Goal: Communication & Community: Participate in discussion

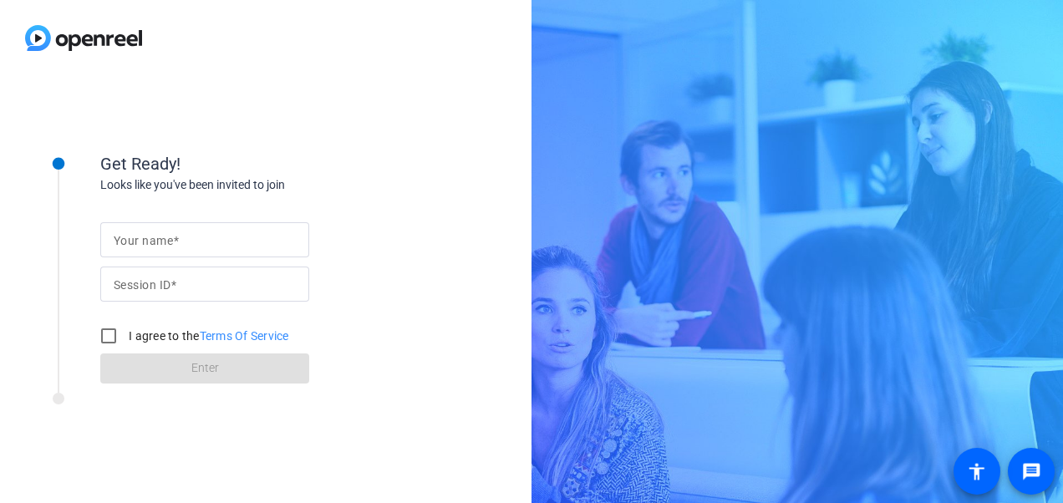
click at [182, 241] on input "Your name" at bounding box center [205, 240] width 182 height 20
type input "[PERSON_NAME]"
click at [207, 367] on form "Your name [PERSON_NAME] Session ID I agree to the Terms Of Service Enter" at bounding box center [204, 298] width 209 height 171
click at [107, 337] on input "I agree to the Terms Of Service" at bounding box center [108, 335] width 33 height 33
checkbox input "true"
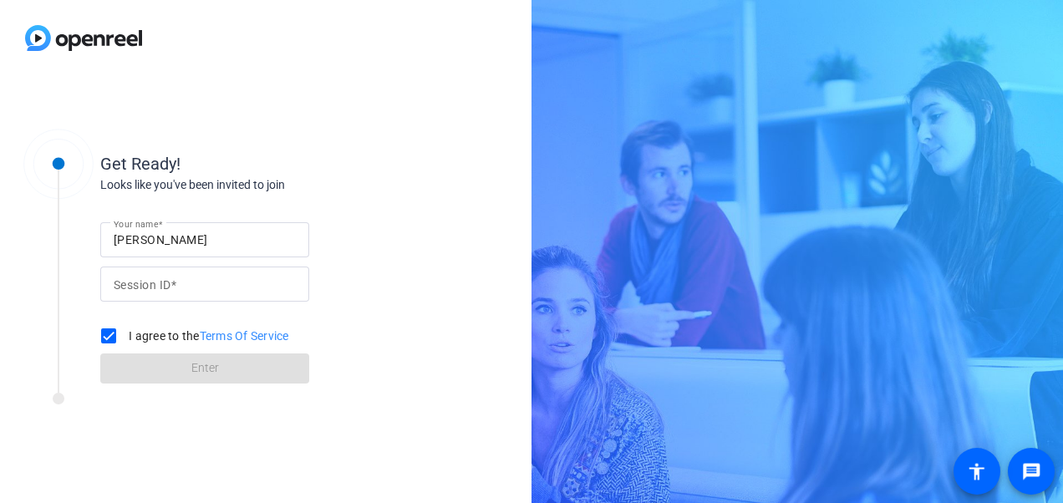
click at [209, 370] on form "Your name [PERSON_NAME] Session ID I agree to the Terms Of Service Enter" at bounding box center [204, 298] width 209 height 171
click at [204, 372] on form "Your name [PERSON_NAME] Session ID I agree to the Terms Of Service Enter" at bounding box center [204, 298] width 209 height 171
click at [160, 237] on mat-label "Your name" at bounding box center [143, 240] width 59 height 13
click at [160, 237] on input "Your name" at bounding box center [205, 240] width 182 height 20
type input "[PERSON_NAME]"
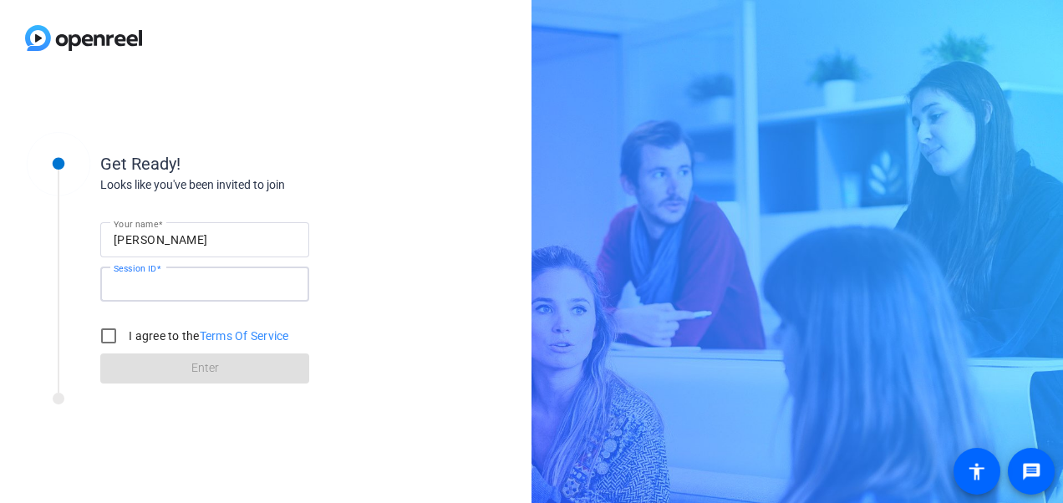
click at [187, 285] on input "Session ID" at bounding box center [205, 284] width 182 height 20
click at [106, 336] on input "I agree to the Terms Of Service" at bounding box center [108, 335] width 33 height 33
checkbox input "true"
click at [247, 421] on div "Get Ready! Looks like you've been invited to join Your name [PERSON_NAME] Sessi…" at bounding box center [226, 289] width 418 height 334
click at [181, 369] on form "Your name [PERSON_NAME] Session ID I agree to the Terms Of Service Enter" at bounding box center [204, 298] width 209 height 171
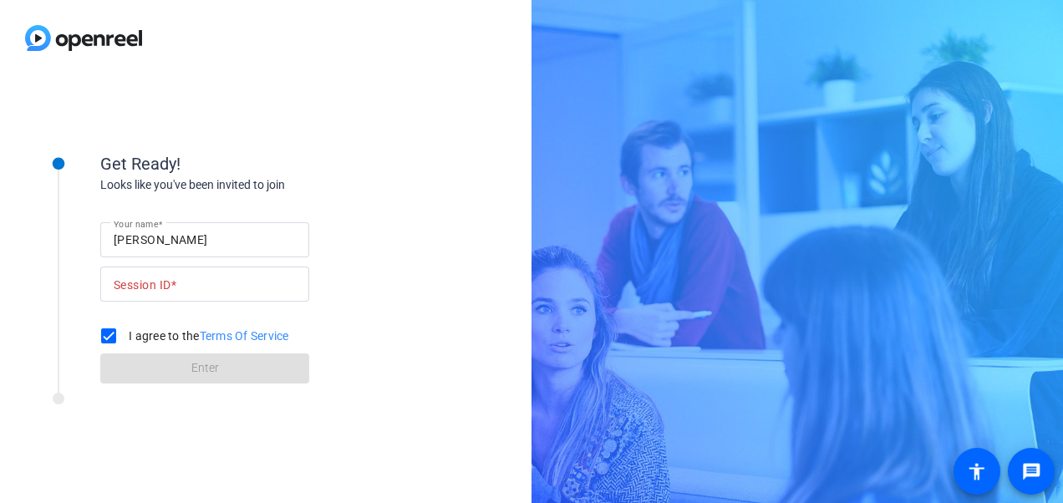
click at [196, 377] on form "Your name [PERSON_NAME] Session ID I agree to the Terms Of Service Enter" at bounding box center [204, 298] width 209 height 171
click at [151, 285] on mat-label "Session ID" at bounding box center [142, 284] width 57 height 13
click at [151, 285] on input "Session ID" at bounding box center [205, 284] width 182 height 20
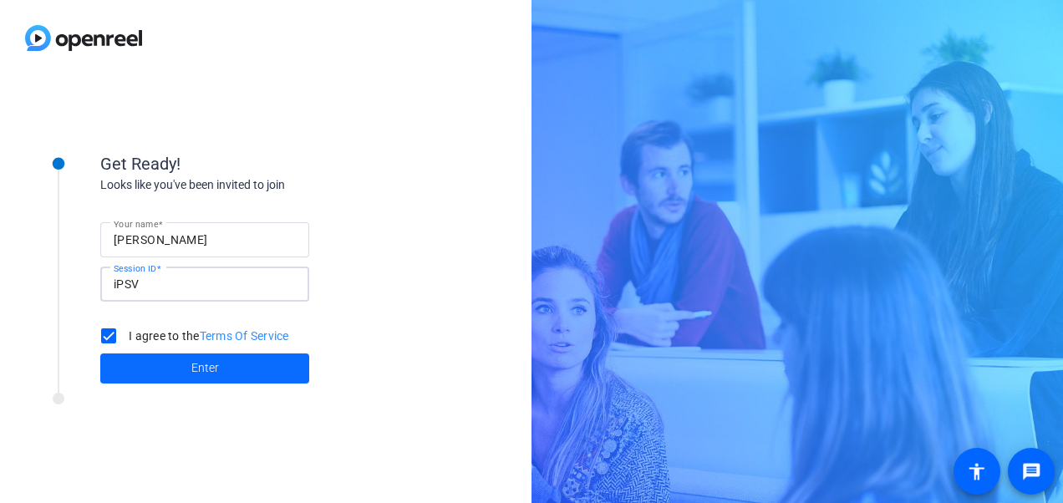
type input "iPSV"
click at [197, 366] on span "Enter" at bounding box center [205, 368] width 28 height 18
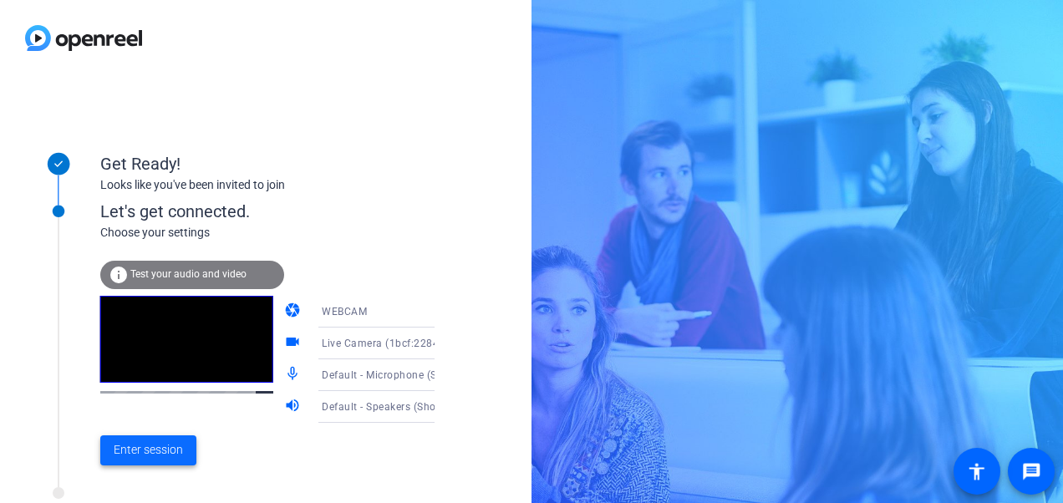
click at [136, 450] on span "Enter session" at bounding box center [148, 450] width 69 height 18
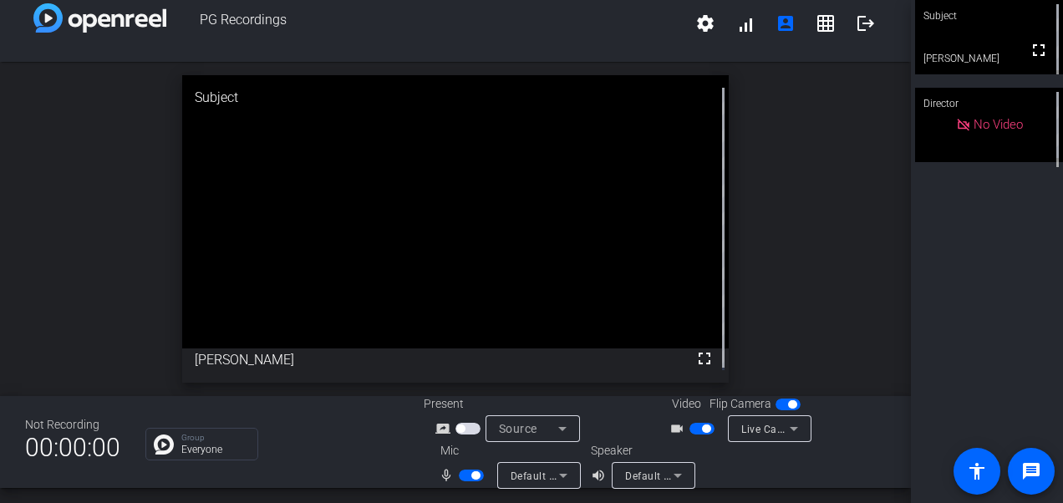
scroll to position [19, 0]
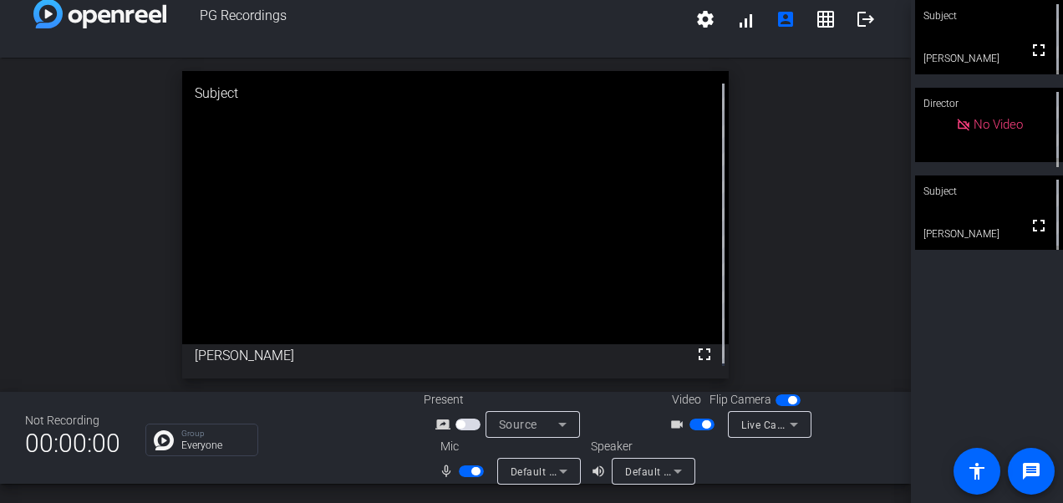
click at [53, 268] on div "open_in_new Subject fullscreen [PERSON_NAME]" at bounding box center [455, 225] width 911 height 334
click at [557, 468] on icon at bounding box center [563, 471] width 20 height 20
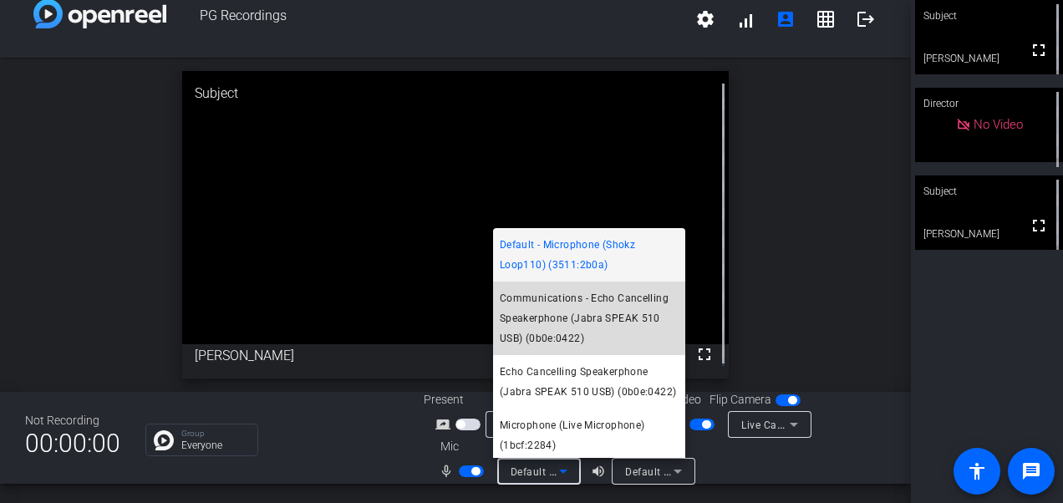
click at [637, 308] on span "Communications - Echo Cancelling Speakerphone (Jabra SPEAK 510 USB) (0b0e:0422)" at bounding box center [589, 318] width 179 height 60
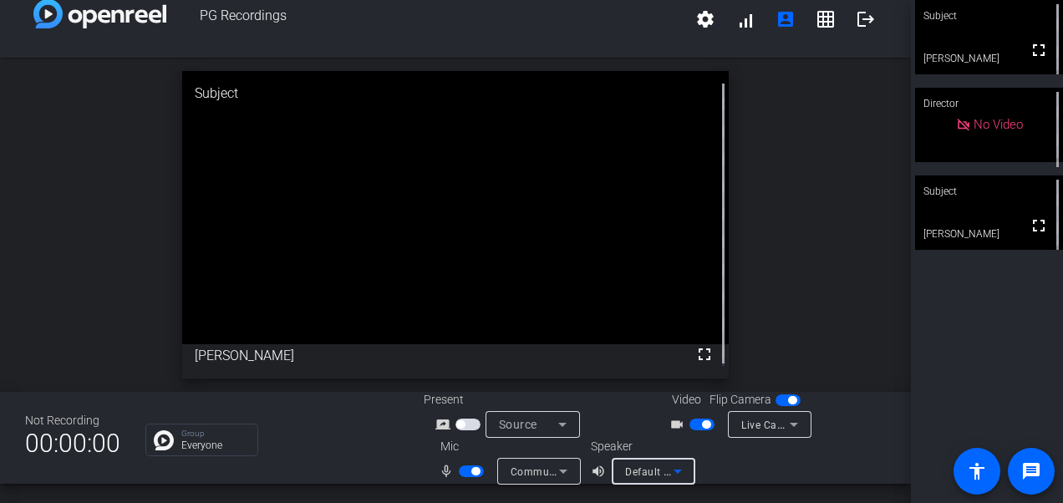
click at [682, 471] on icon at bounding box center [678, 471] width 20 height 20
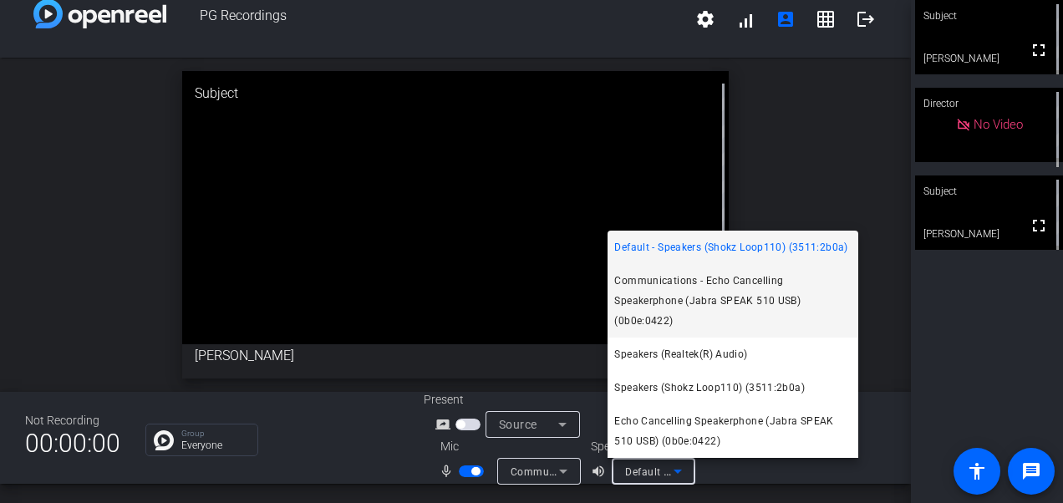
click at [687, 303] on span "Communications - Echo Cancelling Speakerphone (Jabra SPEAK 510 USB) (0b0e:0422)" at bounding box center [732, 301] width 237 height 60
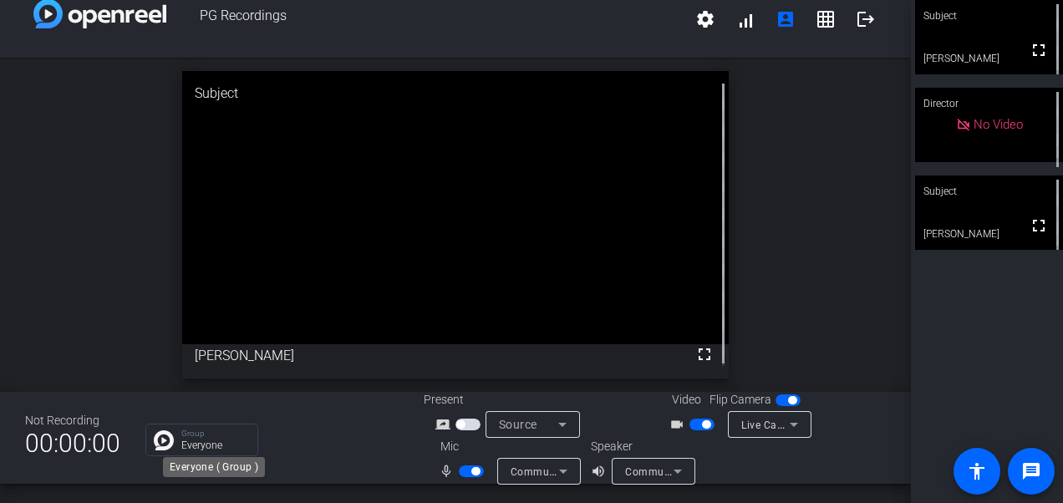
click at [186, 443] on p "Everyone" at bounding box center [215, 445] width 68 height 10
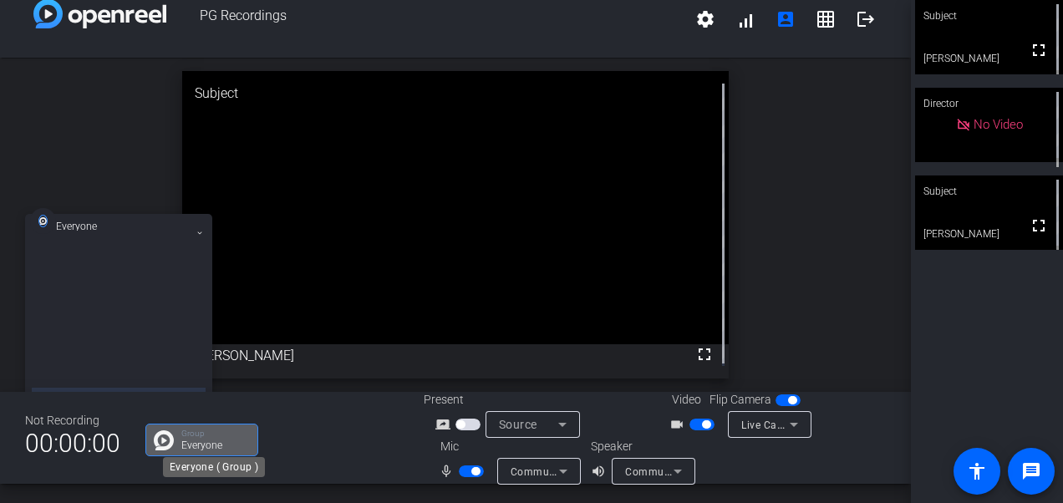
click at [197, 440] on p "Everyone" at bounding box center [215, 445] width 68 height 10
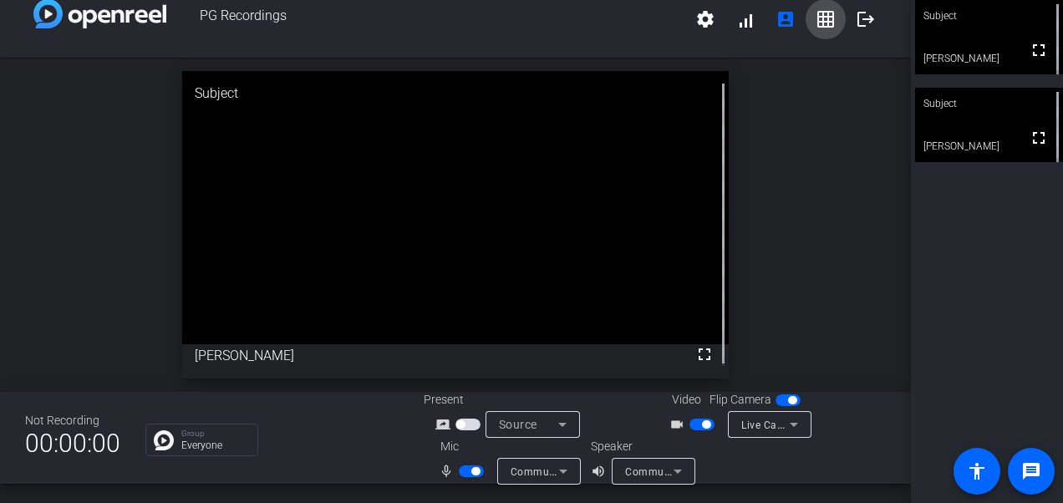
click at [817, 17] on mat-icon "grid_on" at bounding box center [826, 19] width 20 height 20
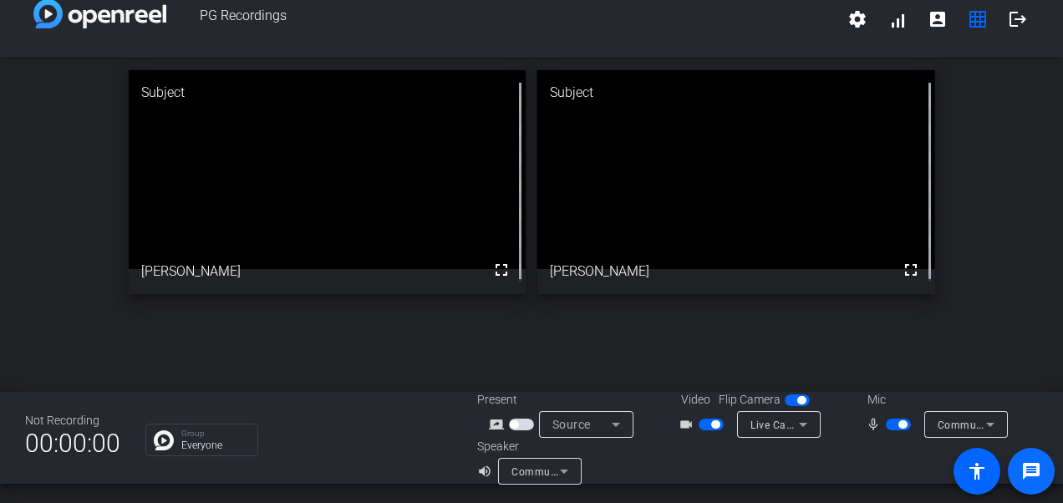
click at [1030, 468] on mat-icon "message" at bounding box center [1031, 471] width 20 height 20
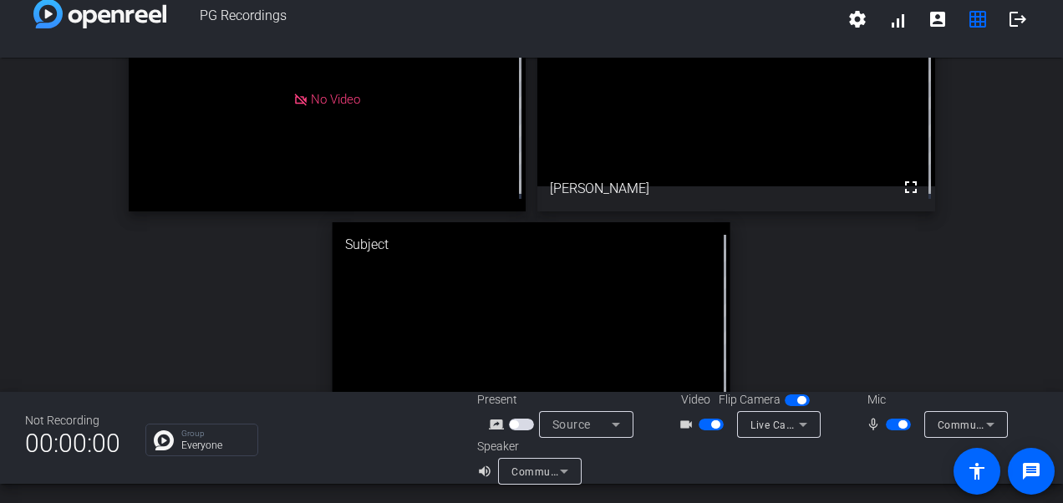
scroll to position [73, 0]
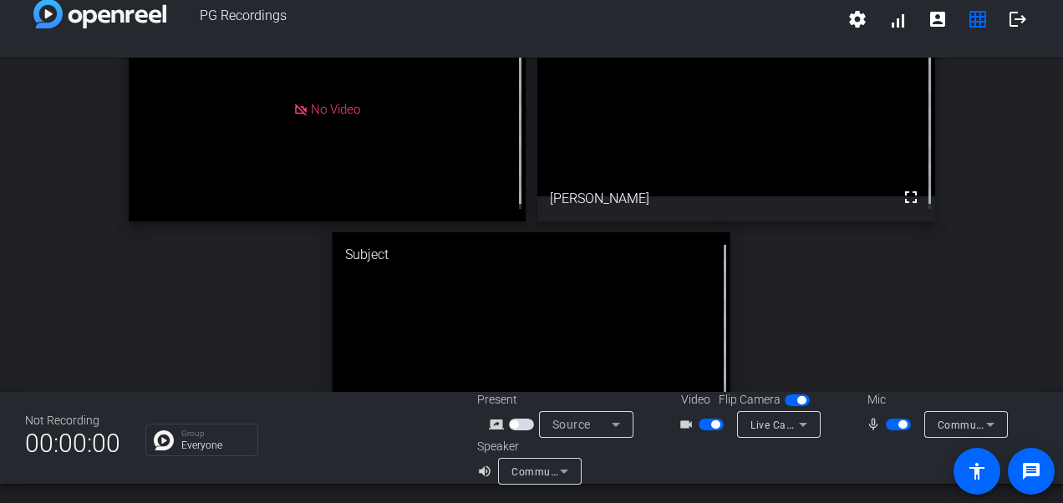
click at [1008, 237] on div "Director No Video Subject fullscreen [PERSON_NAME] Subject fullscreen" at bounding box center [531, 227] width 1063 height 484
click at [886, 423] on span "button" at bounding box center [898, 425] width 25 height 12
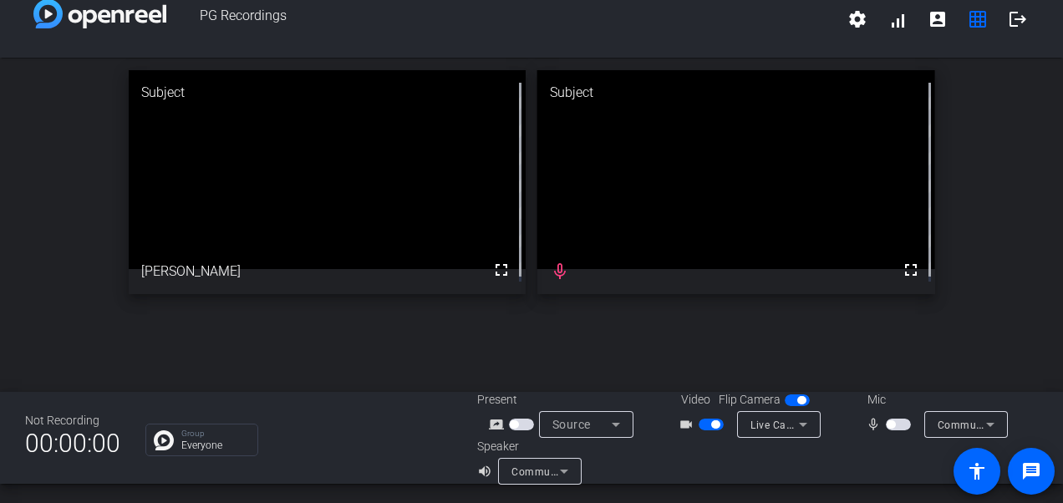
scroll to position [0, 0]
click at [887, 423] on span "button" at bounding box center [891, 424] width 8 height 8
click at [563, 471] on icon at bounding box center [564, 472] width 8 height 4
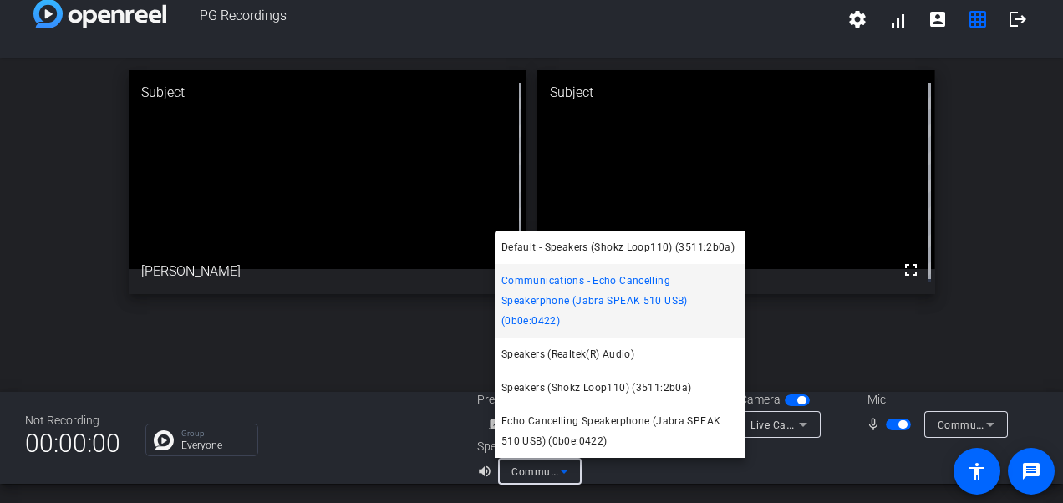
click at [411, 332] on div at bounding box center [531, 251] width 1063 height 503
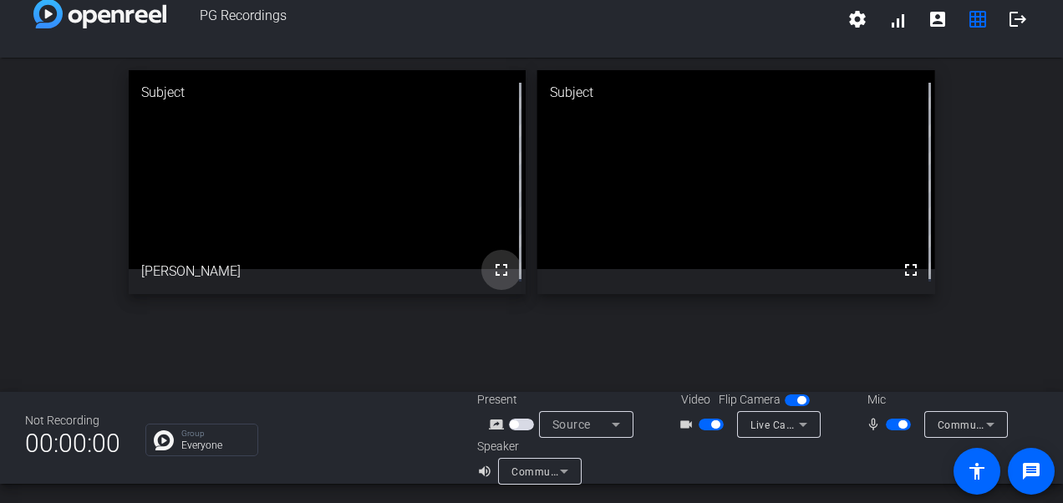
click at [496, 267] on mat-icon "fullscreen" at bounding box center [501, 270] width 20 height 20
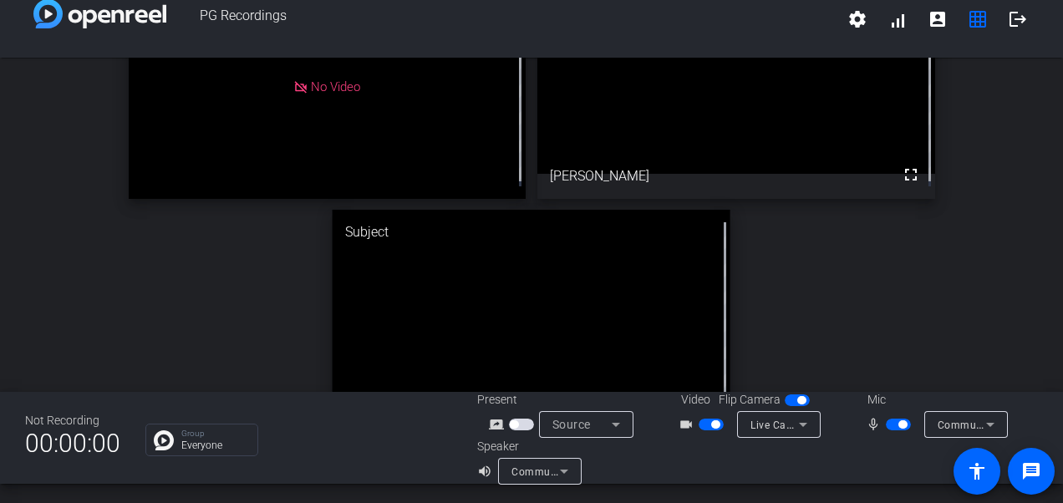
scroll to position [57, 0]
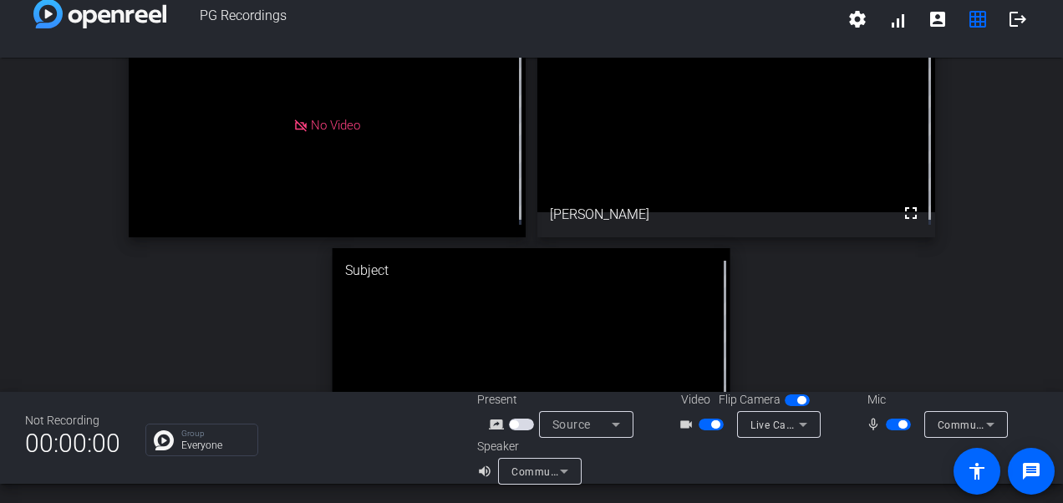
click at [983, 326] on div "Director No Video Subject fullscreen [PERSON_NAME] Subject fullscreen" at bounding box center [531, 243] width 1063 height 484
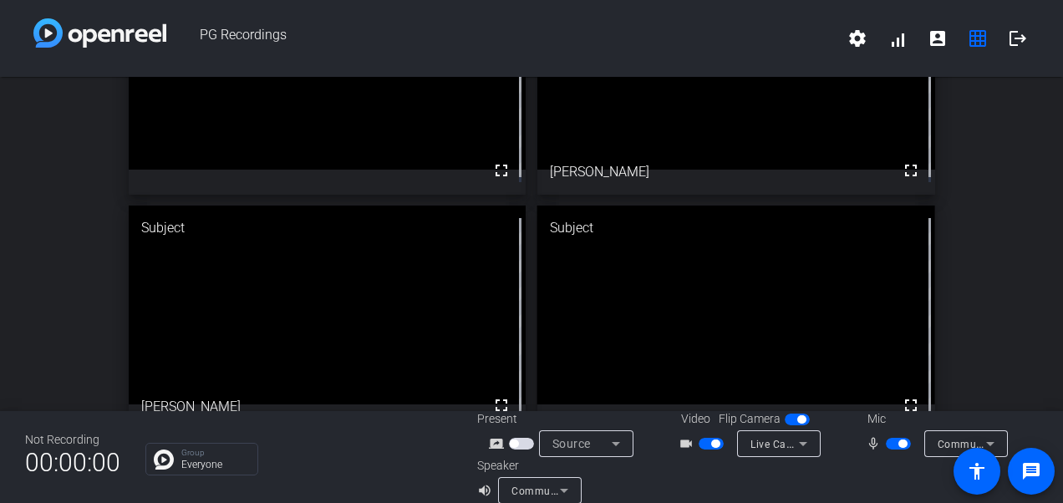
scroll to position [120, 0]
click at [968, 40] on mat-icon "grid_on" at bounding box center [978, 38] width 20 height 20
click at [932, 40] on mat-icon "account_box" at bounding box center [938, 38] width 20 height 20
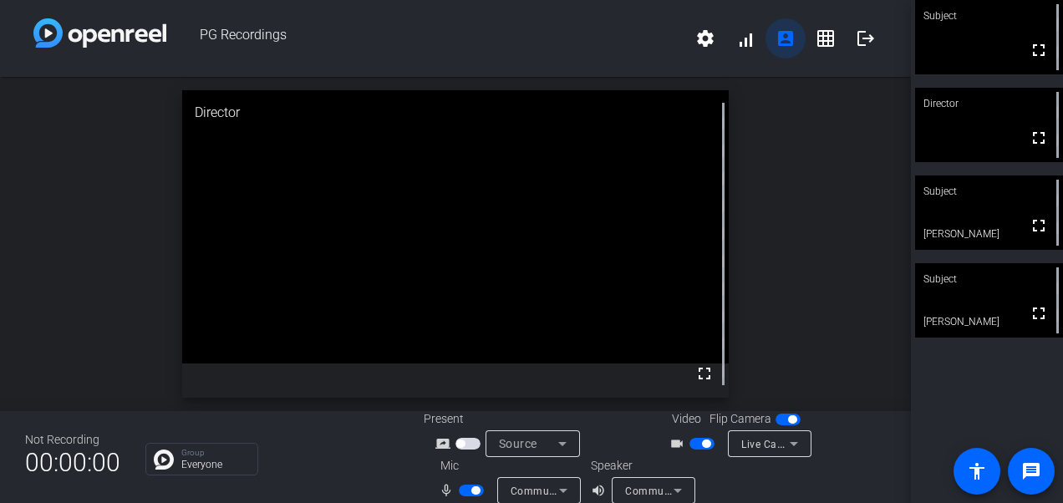
scroll to position [0, 0]
click at [819, 40] on mat-icon "grid_on" at bounding box center [826, 38] width 20 height 20
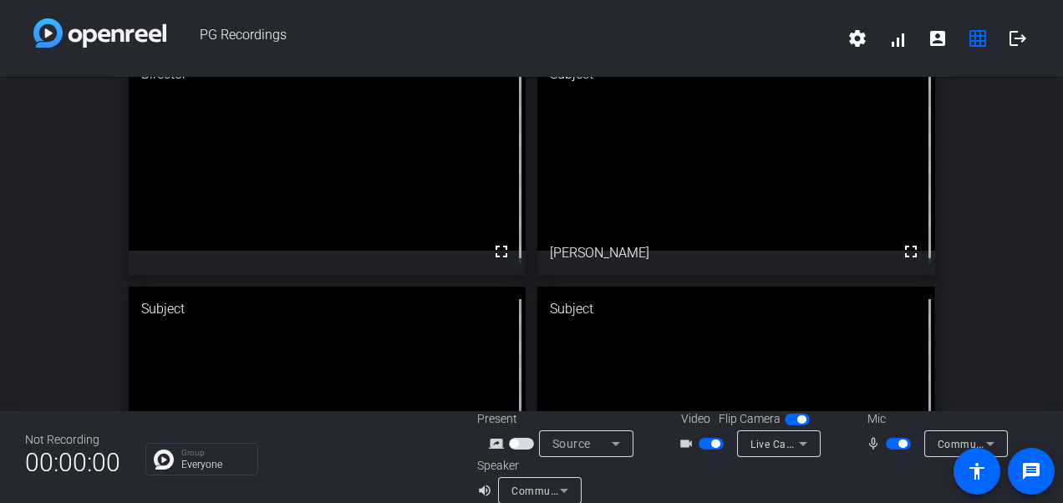
scroll to position [37, 0]
click at [968, 35] on mat-icon "grid_on" at bounding box center [978, 38] width 20 height 20
click at [928, 38] on mat-icon "account_box" at bounding box center [938, 38] width 20 height 20
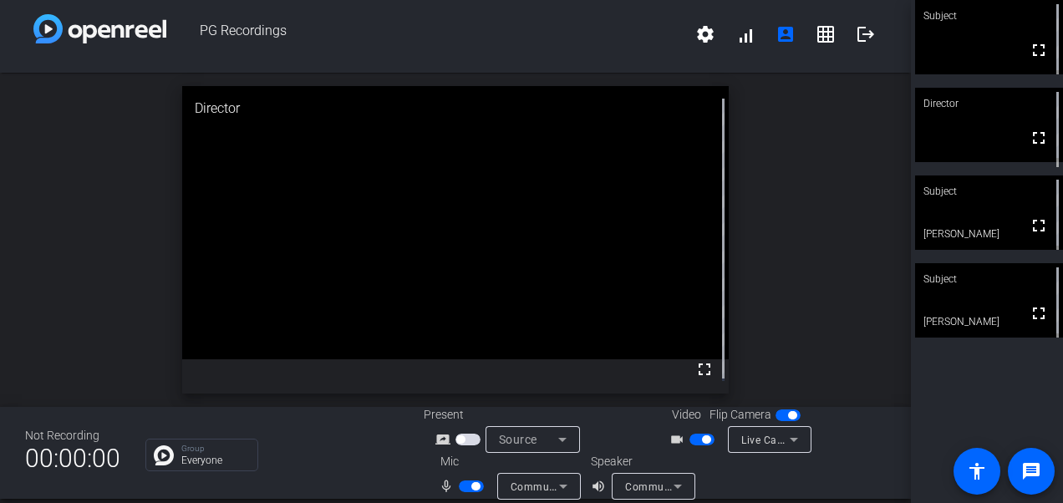
scroll to position [0, 0]
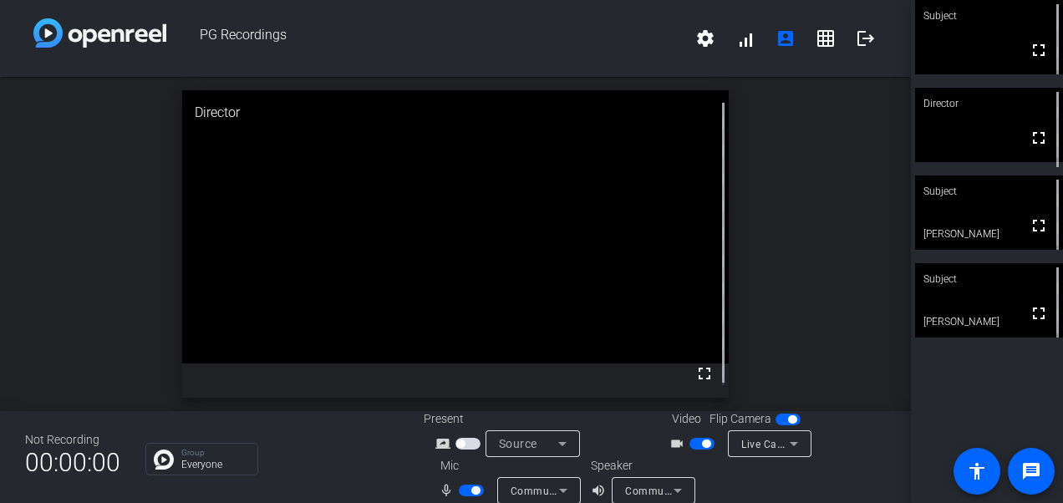
click at [634, 488] on span "Communications - Echo Cancelling Speakerphone (Jabra SPEAK 510 USB) (0b0e:0422)" at bounding box center [839, 490] width 428 height 13
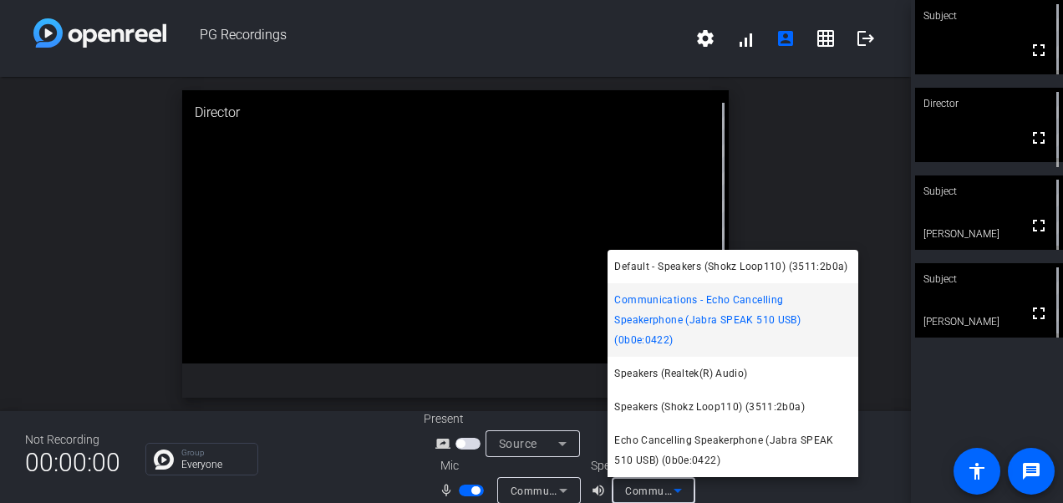
click at [634, 488] on div at bounding box center [531, 251] width 1063 height 503
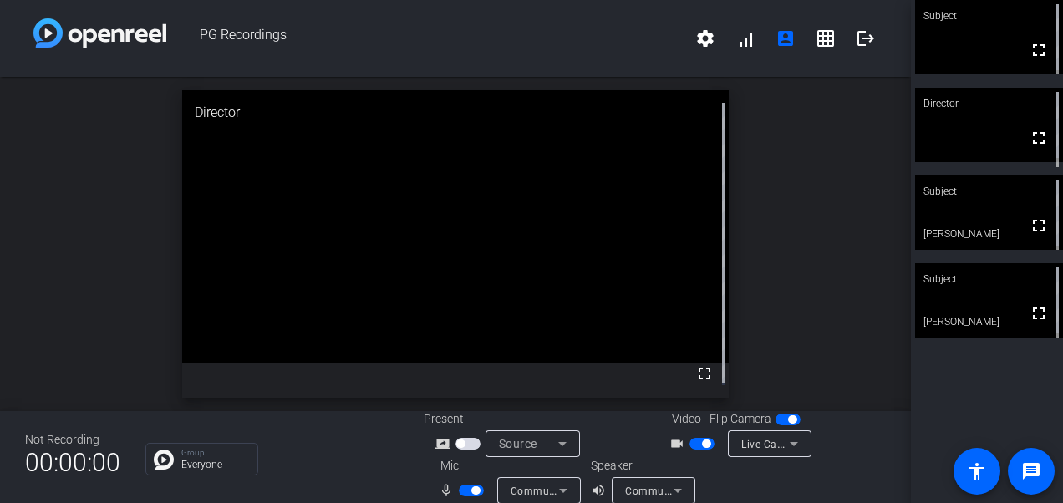
scroll to position [19, 0]
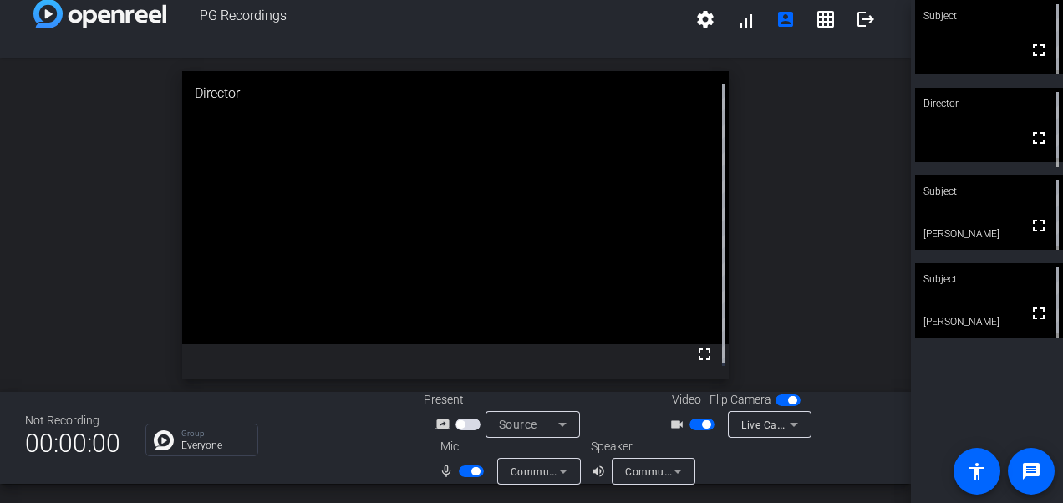
click at [462, 473] on span "button" at bounding box center [471, 472] width 25 height 12
click at [470, 463] on mat-slide-toggle at bounding box center [473, 471] width 28 height 18
click at [476, 471] on span "button" at bounding box center [471, 472] width 25 height 12
click at [459, 471] on span "button" at bounding box center [471, 472] width 25 height 12
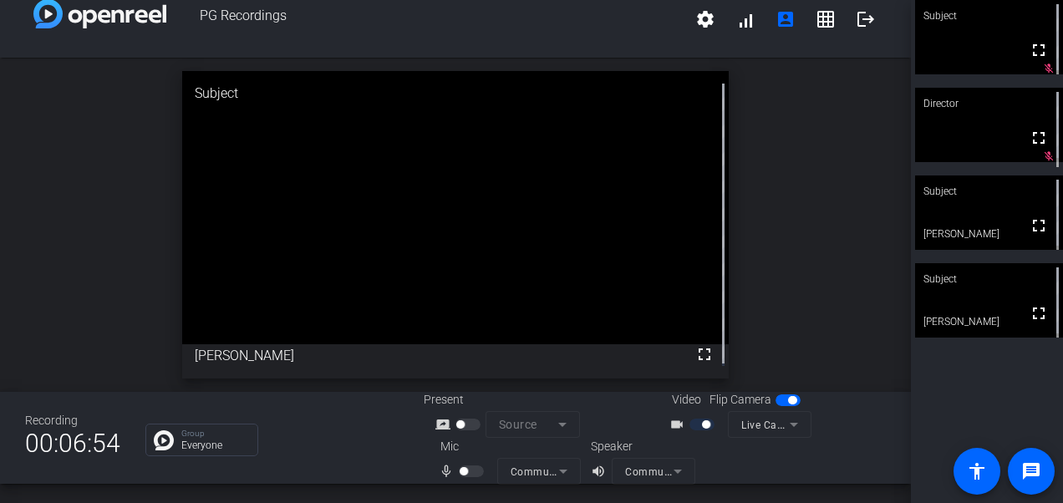
click at [479, 466] on div at bounding box center [473, 472] width 28 height 12
click at [472, 468] on div at bounding box center [473, 472] width 28 height 12
click at [466, 471] on div at bounding box center [473, 472] width 28 height 12
click at [466, 467] on div at bounding box center [473, 472] width 28 height 12
click at [439, 471] on mat-icon "mic_none" at bounding box center [449, 471] width 20 height 20
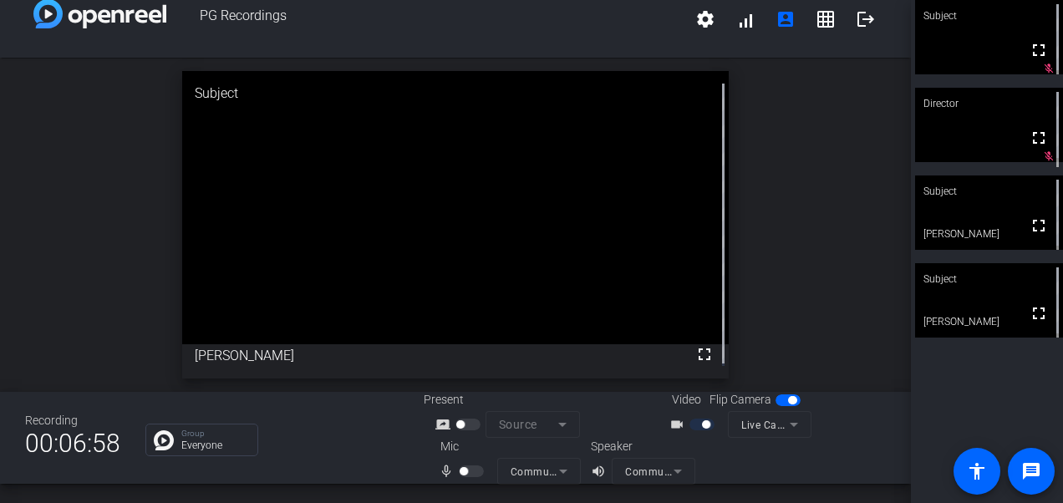
click at [445, 468] on mat-icon "mic_none" at bounding box center [449, 471] width 20 height 20
click at [470, 471] on div at bounding box center [473, 472] width 28 height 12
click at [440, 469] on mat-icon "mic_none" at bounding box center [449, 471] width 20 height 20
click at [469, 469] on div at bounding box center [473, 472] width 28 height 12
click at [443, 468] on mat-icon "mic_none" at bounding box center [449, 471] width 20 height 20
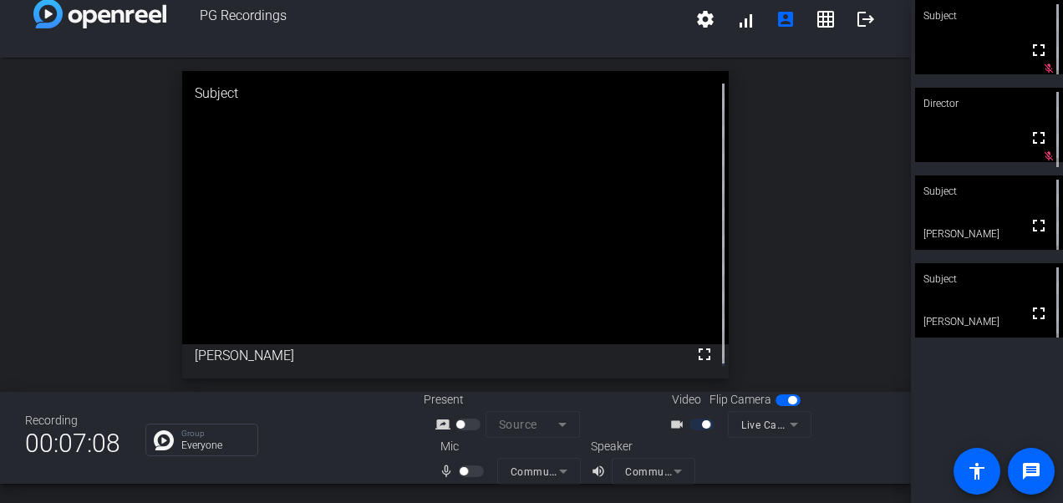
click at [441, 468] on mat-icon "mic_none" at bounding box center [449, 471] width 20 height 20
click at [484, 468] on div "mic_none" at bounding box center [468, 471] width 59 height 20
click at [471, 463] on mat-slide-toggle at bounding box center [473, 471] width 28 height 18
click at [471, 462] on mat-slide-toggle at bounding box center [473, 471] width 28 height 18
click at [463, 468] on mat-slide-toggle at bounding box center [473, 471] width 28 height 18
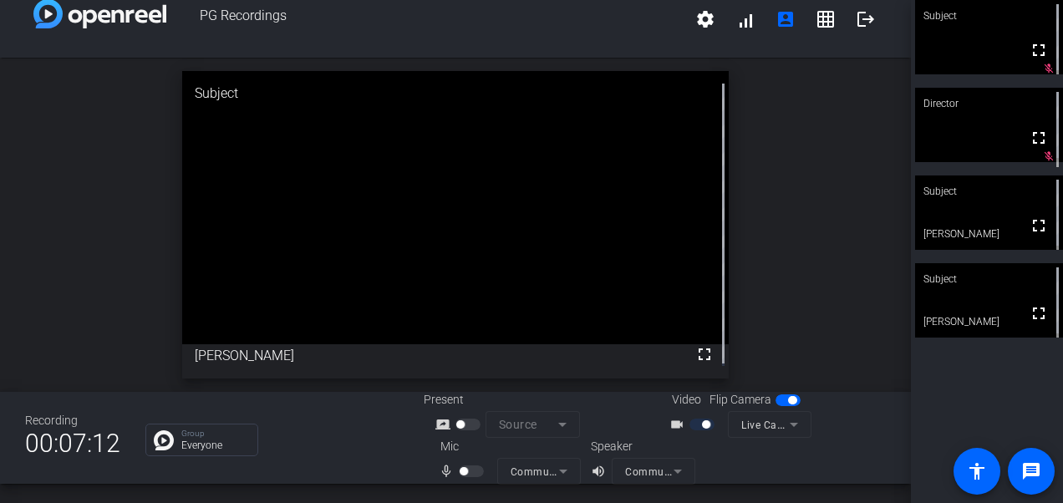
click at [466, 477] on mat-slide-toggle at bounding box center [473, 471] width 28 height 18
click at [443, 471] on mat-icon "mic_none" at bounding box center [449, 471] width 20 height 20
click at [441, 470] on mat-icon "mic_none" at bounding box center [449, 471] width 20 height 20
click at [558, 469] on mat-form-field "Communications - Echo Cancelling Speakerphone (Jabra SPEAK 510 USB) (0b0e:0422)" at bounding box center [539, 471] width 84 height 27
drag, startPoint x: 465, startPoint y: 471, endPoint x: 440, endPoint y: 471, distance: 24.2
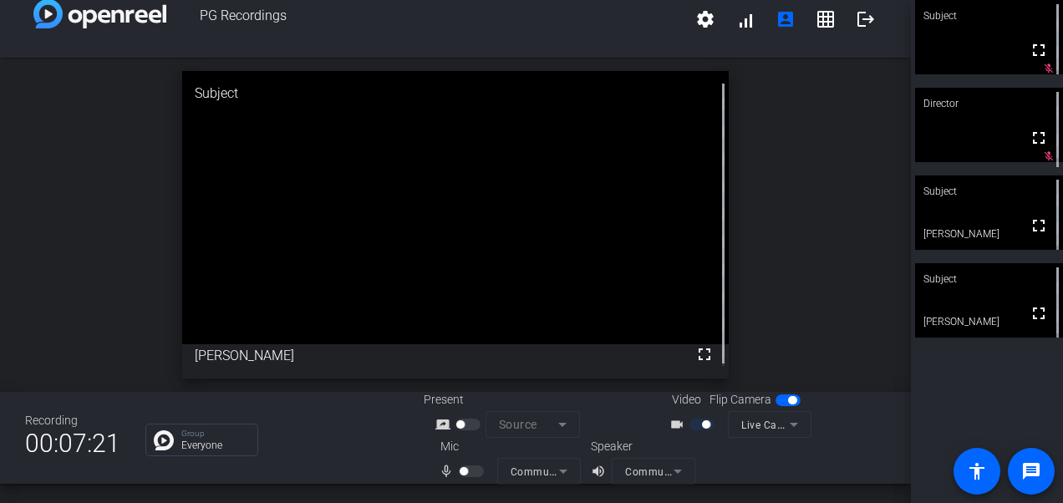
click at [469, 470] on div at bounding box center [473, 472] width 28 height 12
click at [389, 462] on div "Recording 00:07:22 Group Everyone Present screen_share_outline Source Video Fli…" at bounding box center [455, 438] width 911 height 92
click at [468, 467] on div at bounding box center [473, 472] width 28 height 12
click at [439, 476] on mat-icon "mic_none" at bounding box center [449, 471] width 20 height 20
click at [439, 470] on mat-icon "mic_none" at bounding box center [449, 471] width 20 height 20
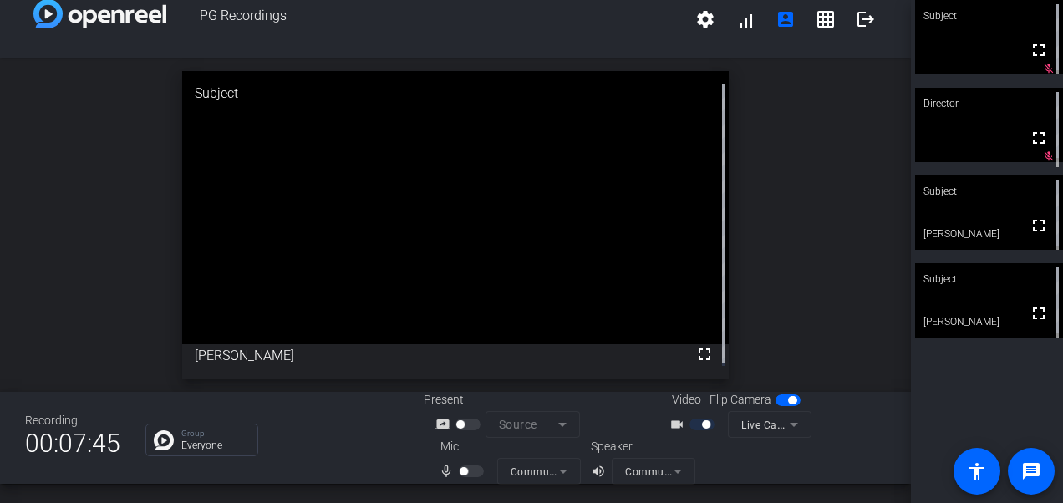
click at [465, 468] on div at bounding box center [473, 472] width 28 height 12
click at [460, 468] on div at bounding box center [473, 472] width 28 height 12
click at [202, 435] on p "Group" at bounding box center [215, 434] width 68 height 8
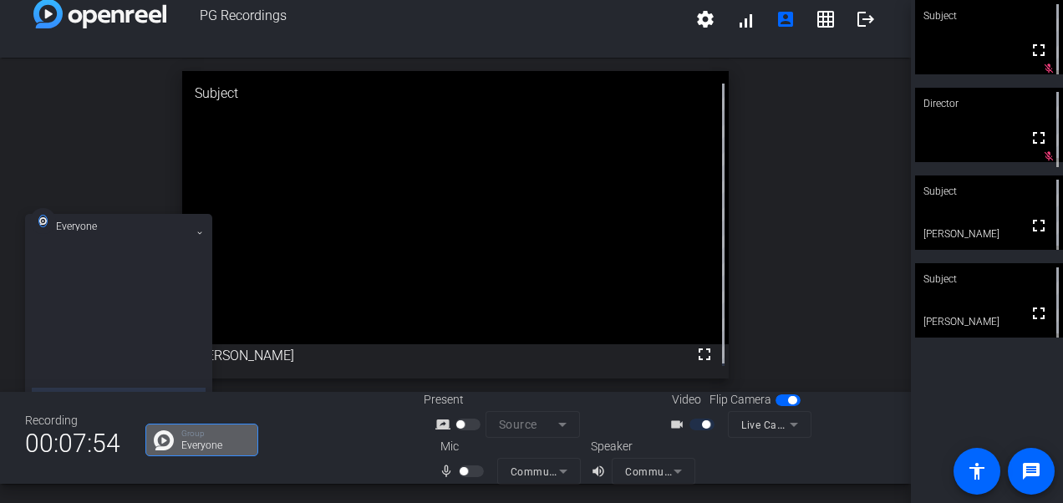
click at [301, 430] on div "Group Everyone" at bounding box center [271, 440] width 253 height 33
click at [77, 143] on div "open_in_new Subject fullscreen [PERSON_NAME]" at bounding box center [455, 225] width 911 height 334
click at [62, 440] on span "00:08:50" at bounding box center [72, 443] width 95 height 41
click at [57, 420] on div "Recording" at bounding box center [72, 421] width 95 height 18
click at [770, 171] on div "open_in_new Subject fullscreen [PERSON_NAME]" at bounding box center [455, 225] width 911 height 334
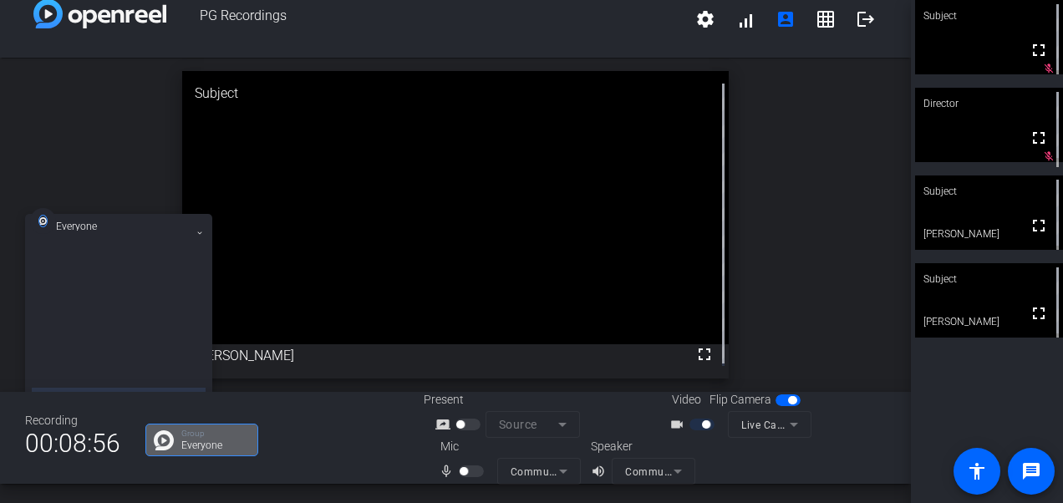
click at [799, 257] on div "open_in_new Subject fullscreen [PERSON_NAME]" at bounding box center [455, 225] width 911 height 334
click at [699, 18] on mat-icon "settings" at bounding box center [705, 19] width 20 height 20
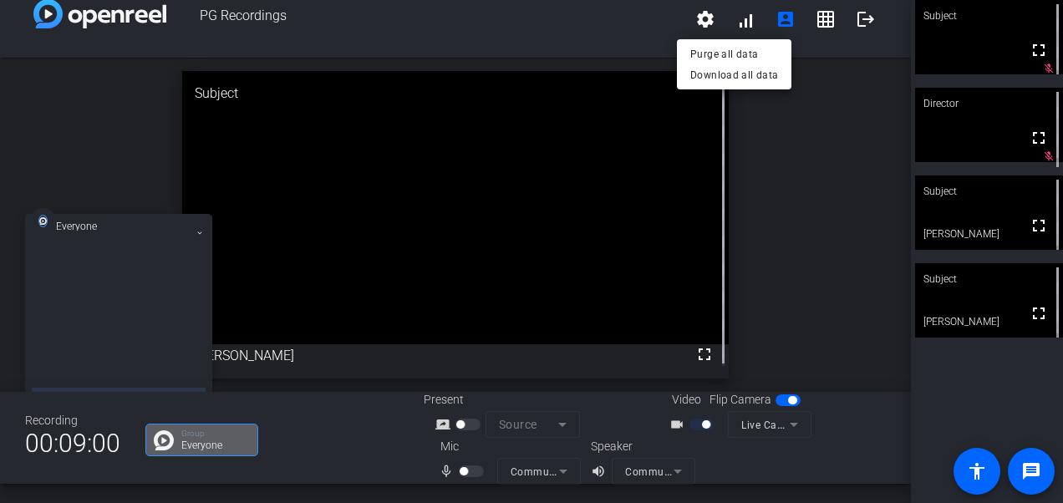
click at [807, 156] on div at bounding box center [531, 251] width 1063 height 503
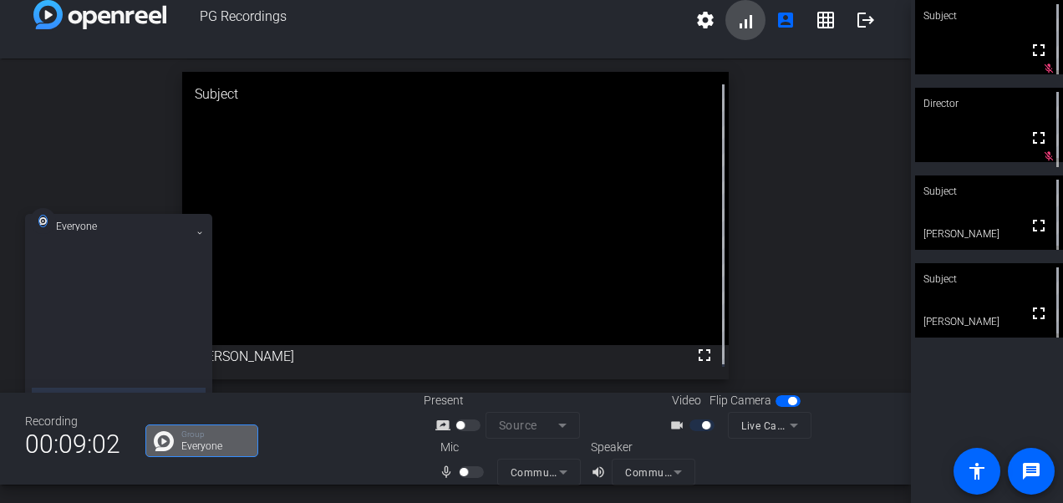
click at [742, 21] on span at bounding box center [745, 20] width 40 height 40
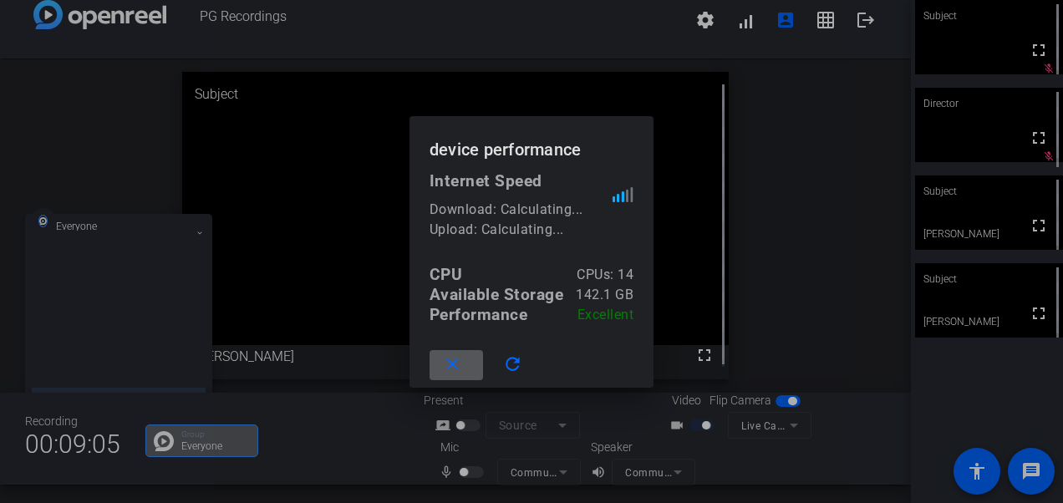
click at [798, 235] on div at bounding box center [531, 251] width 1063 height 503
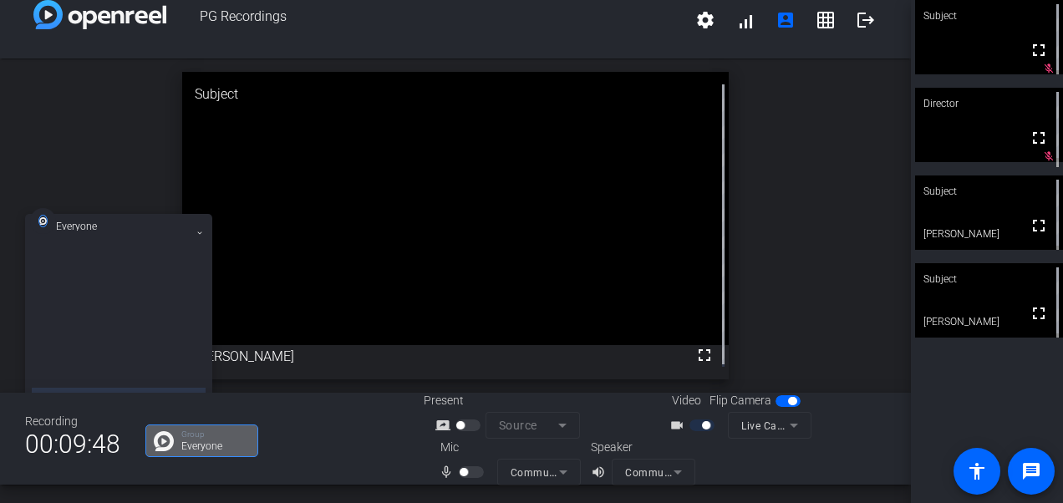
drag, startPoint x: 450, startPoint y: 421, endPoint x: 453, endPoint y: 447, distance: 26.0
click at [456, 421] on div at bounding box center [470, 426] width 28 height 12
drag, startPoint x: 459, startPoint y: 468, endPoint x: 269, endPoint y: 416, distance: 196.7
click at [459, 466] on div at bounding box center [473, 472] width 28 height 12
click at [268, 416] on div "Recording 00:09:49 Group Everyone Present screen_share_outline Source Video Fli…" at bounding box center [455, 439] width 911 height 92
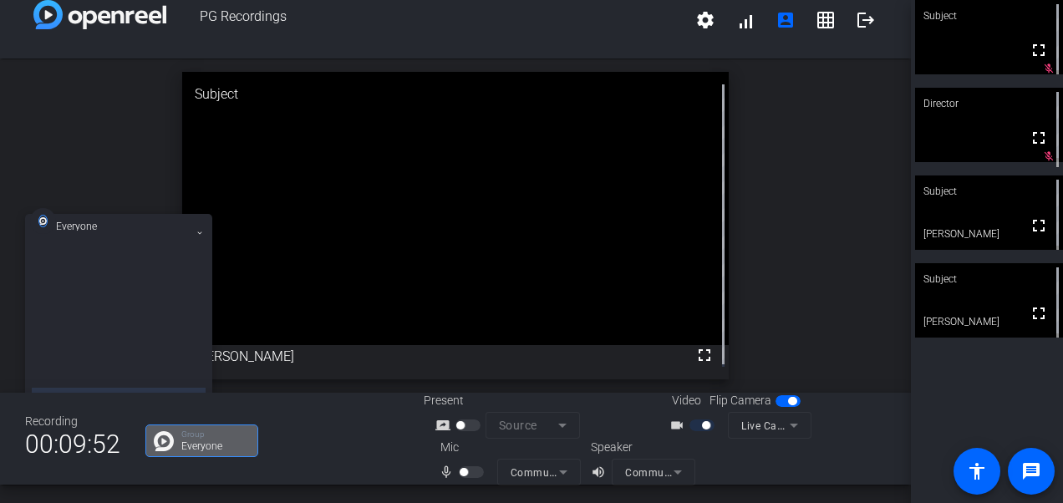
click at [197, 231] on icon at bounding box center [199, 233] width 7 height 7
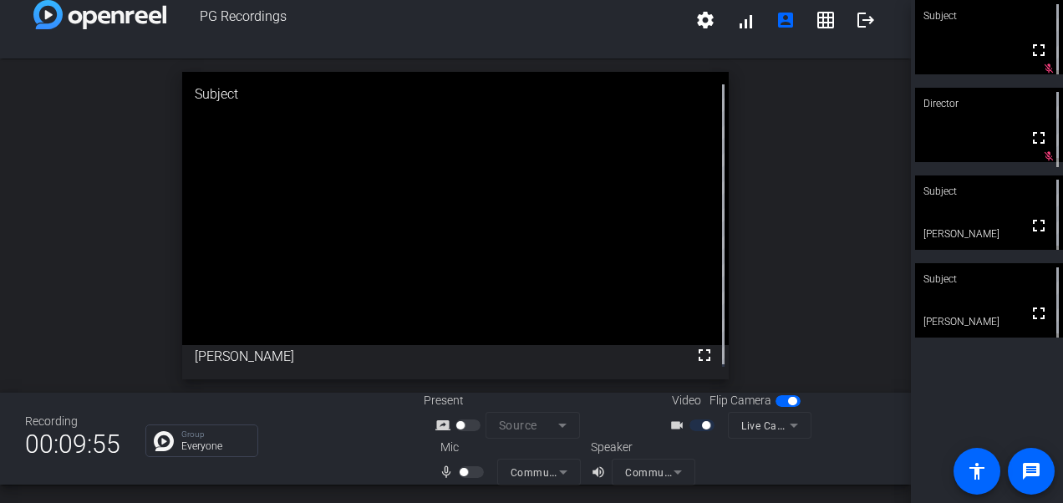
click at [786, 421] on mat-form-field "Live Camera (1bcf:2284)" at bounding box center [770, 425] width 84 height 27
click at [746, 430] on mat-form-field "Live Camera (1bcf:2284)" at bounding box center [770, 425] width 84 height 27
click at [776, 400] on span "button" at bounding box center [788, 401] width 25 height 12
click at [789, 400] on span "button" at bounding box center [788, 401] width 25 height 12
click at [776, 402] on span "button" at bounding box center [788, 401] width 25 height 12
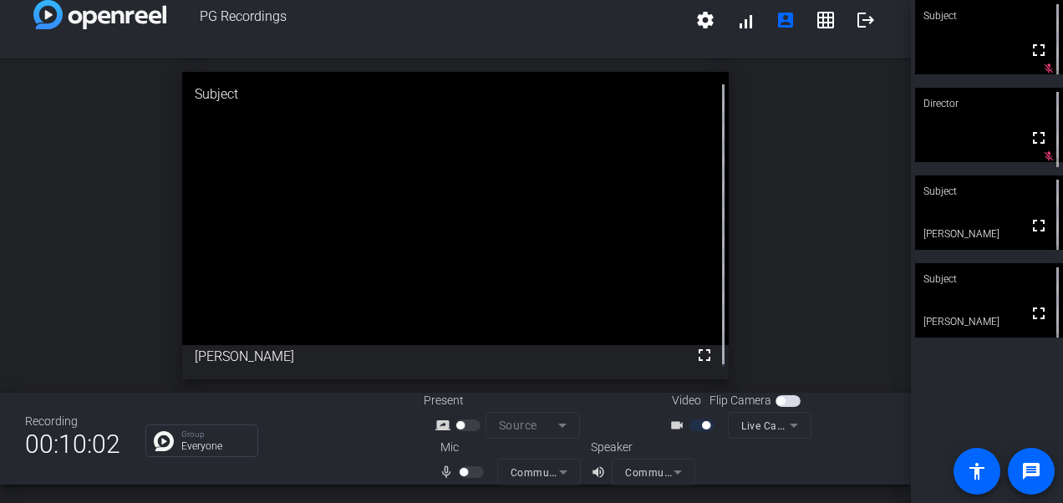
click at [789, 400] on span "button" at bounding box center [788, 401] width 25 height 12
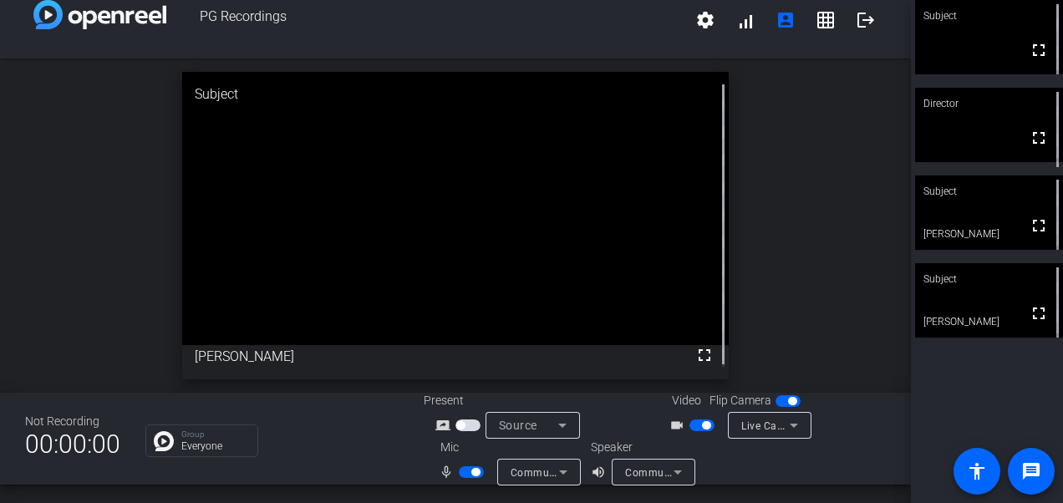
click at [690, 427] on span "button" at bounding box center [702, 426] width 25 height 12
click at [460, 471] on span "button" at bounding box center [471, 472] width 25 height 12
click at [968, 475] on mat-icon "accessibility" at bounding box center [977, 471] width 20 height 20
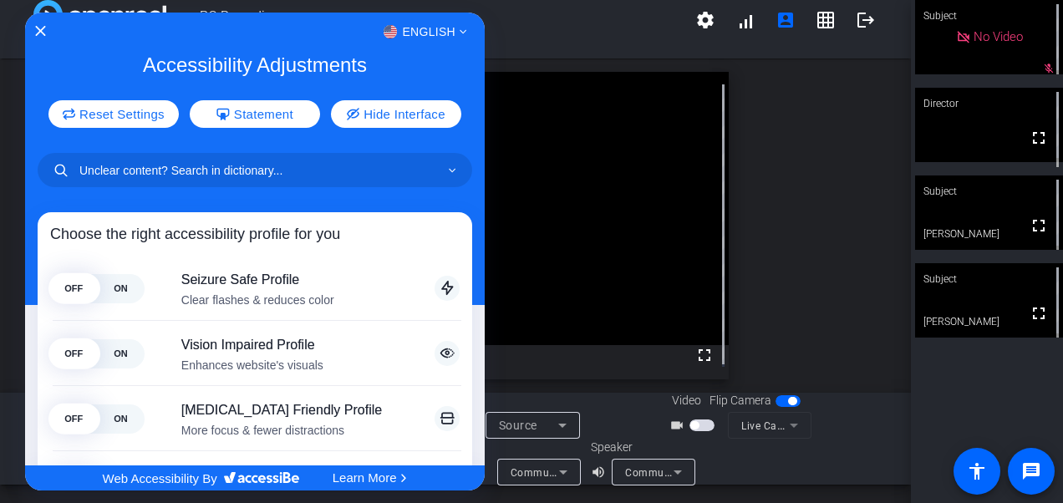
drag, startPoint x: 824, startPoint y: 160, endPoint x: 866, endPoint y: 102, distance: 71.9
click at [825, 161] on div at bounding box center [531, 251] width 1063 height 503
